Goal: Transaction & Acquisition: Purchase product/service

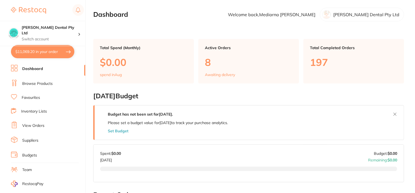
type input "100"
click at [31, 50] on button "$11,069.20 in your order" at bounding box center [42, 51] width 63 height 13
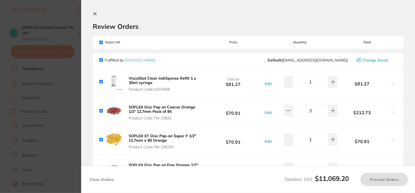
checkbox input "true"
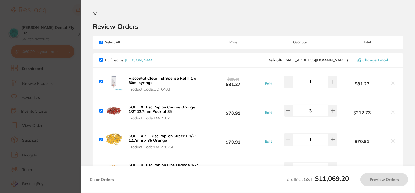
checkbox input "true"
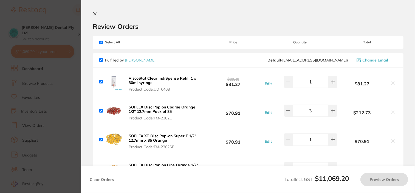
checkbox input "true"
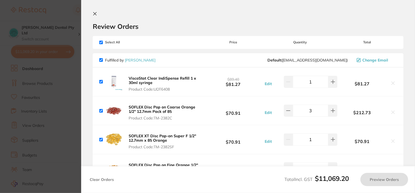
checkbox input "true"
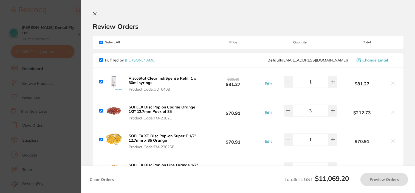
checkbox input "true"
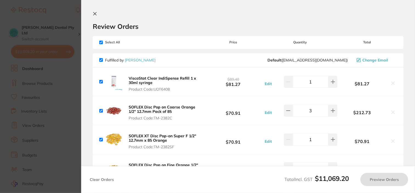
checkbox input "true"
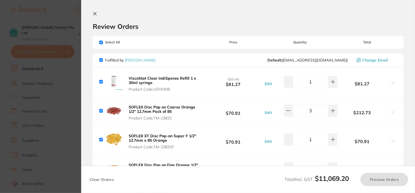
checkbox input "true"
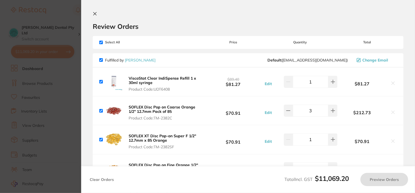
checkbox input "true"
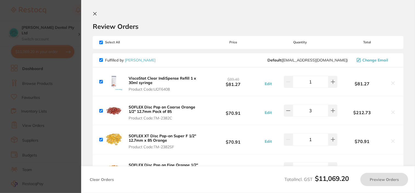
checkbox input "true"
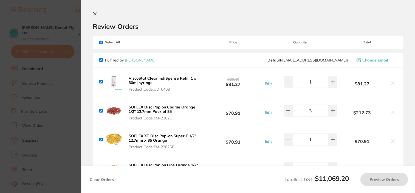
checkbox input "true"
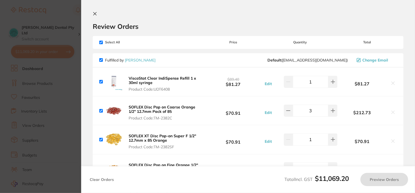
checkbox input "true"
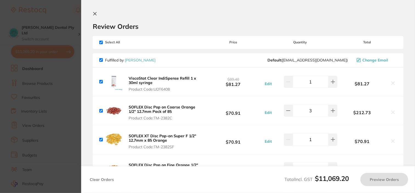
checkbox input "true"
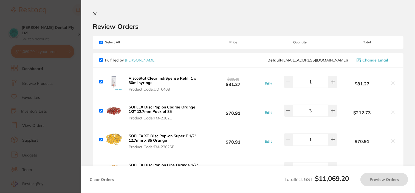
checkbox input "true"
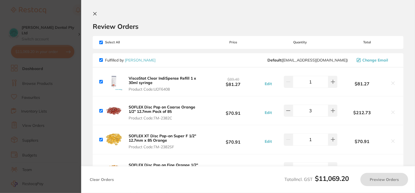
checkbox input "true"
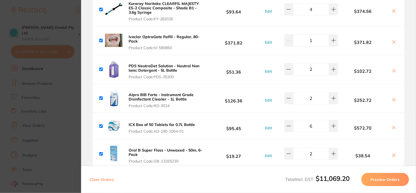
scroll to position [1311, 0]
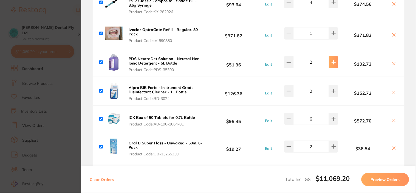
type input "2"
drag, startPoint x: 70, startPoint y: 165, endPoint x: 86, endPoint y: 41, distance: 124.4
click at [70, 164] on section "Update RRP Set your pre negotiated price for this item. Item Agreed RRP (excl. …" at bounding box center [208, 96] width 416 height 193
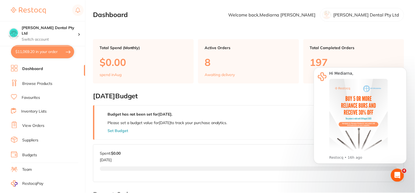
scroll to position [1, 0]
